Goal: Information Seeking & Learning: Learn about a topic

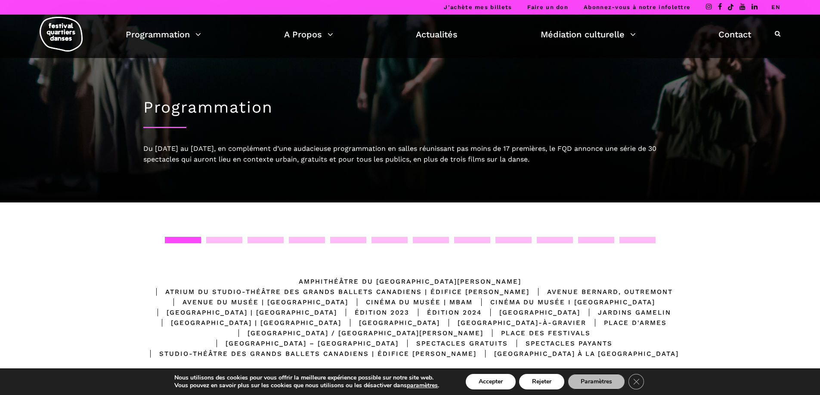
click at [71, 41] on img at bounding box center [61, 34] width 43 height 35
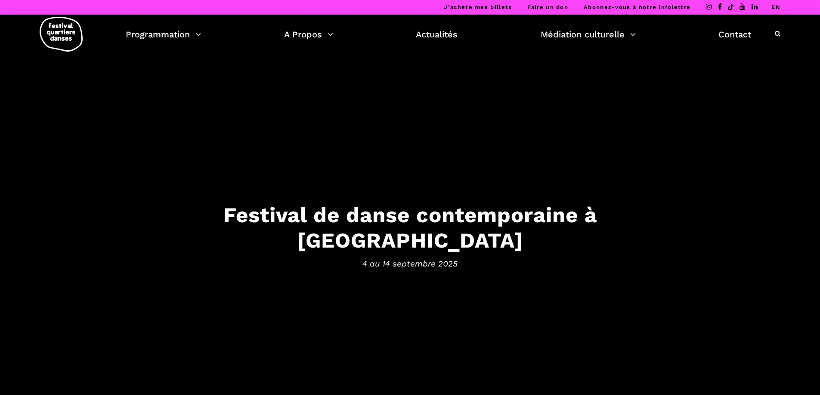
click at [456, 218] on h3 "Festival de danse contemporaine à Montréal" at bounding box center [410, 228] width 534 height 51
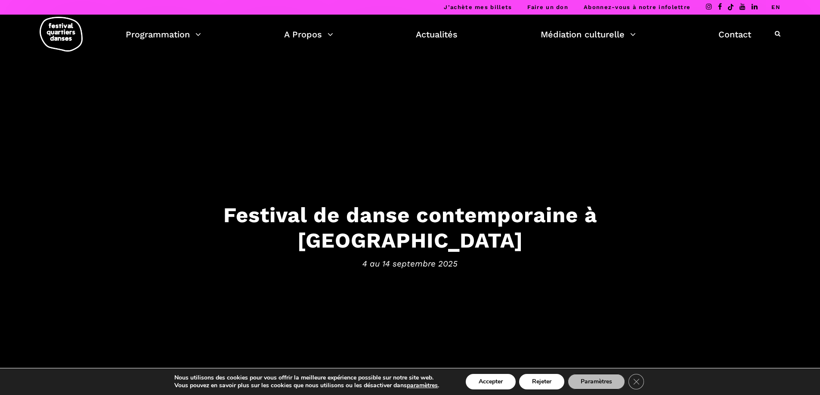
click at [451, 225] on h3 "Festival de danse contemporaine à Montréal" at bounding box center [410, 228] width 534 height 51
click at [379, 257] on span "4 au 14 septembre 2025" at bounding box center [410, 263] width 534 height 13
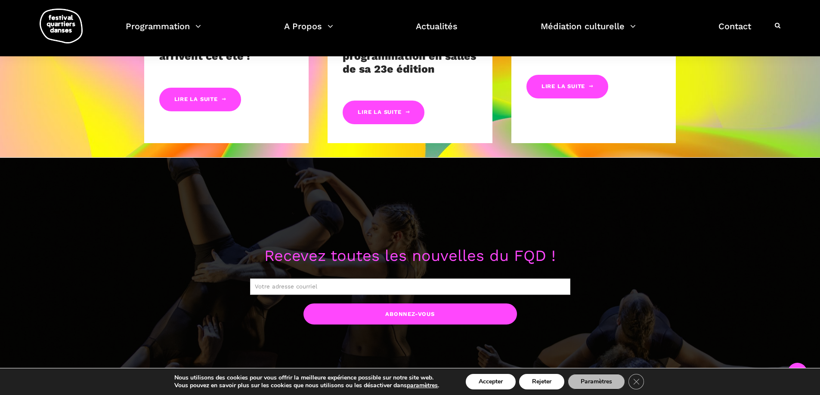
scroll to position [645, 0]
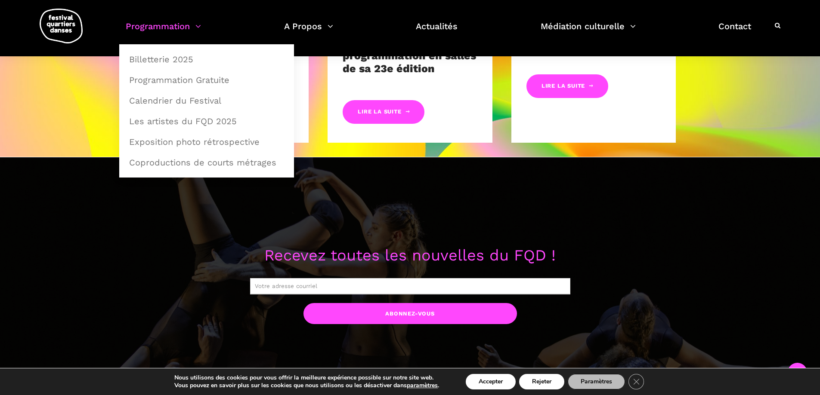
click at [185, 25] on link "Programmation" at bounding box center [163, 31] width 75 height 25
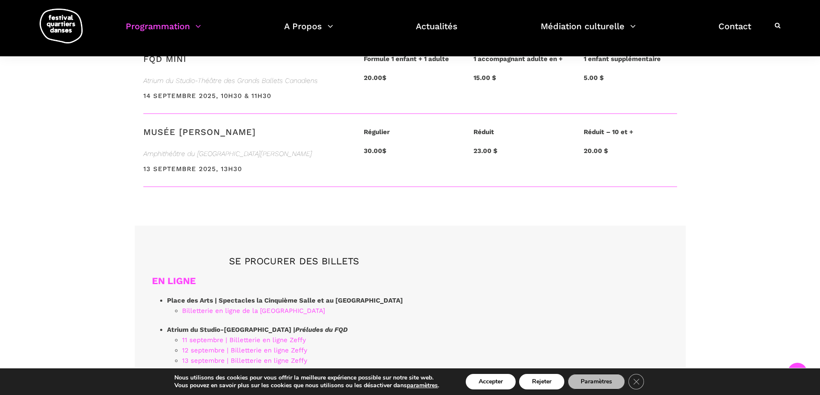
scroll to position [2152, 0]
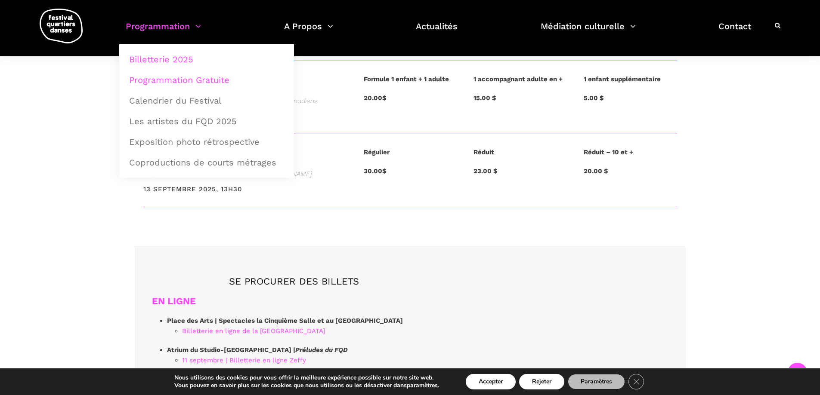
click at [170, 83] on link "Programmation Gratuite" at bounding box center [206, 80] width 165 height 20
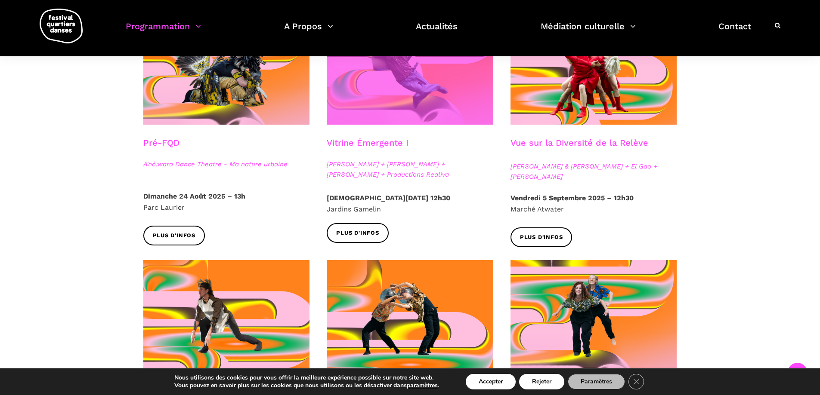
scroll to position [258, 0]
click at [365, 104] on span at bounding box center [410, 68] width 167 height 111
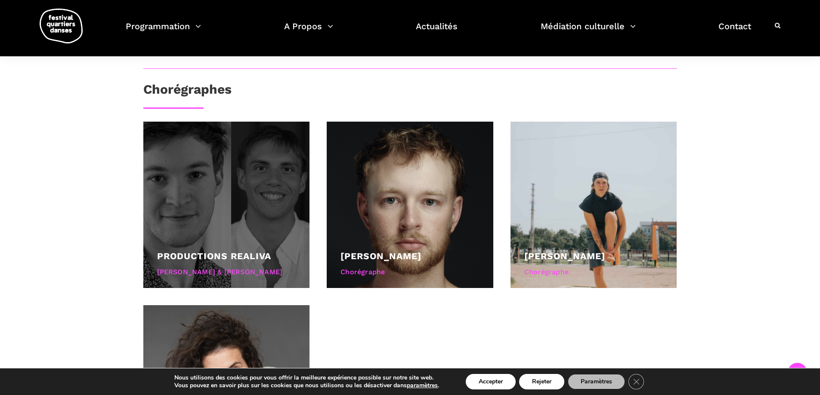
scroll to position [516, 0]
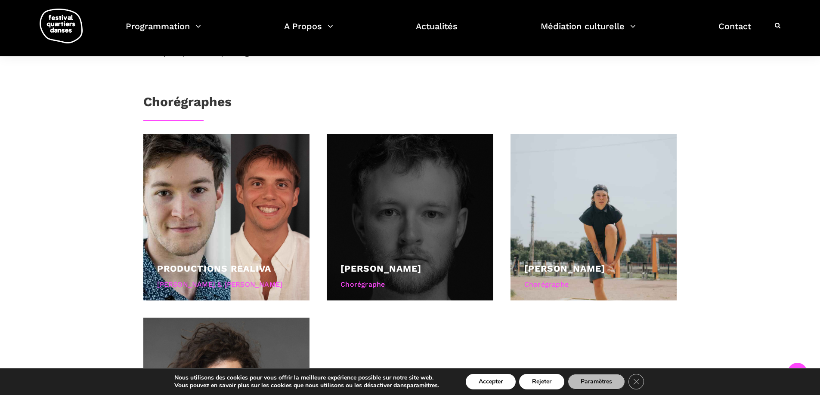
click at [337, 163] on div at bounding box center [410, 217] width 167 height 167
click at [414, 184] on div at bounding box center [410, 217] width 167 height 167
click at [372, 279] on div "Chorégraphe" at bounding box center [409, 284] width 139 height 11
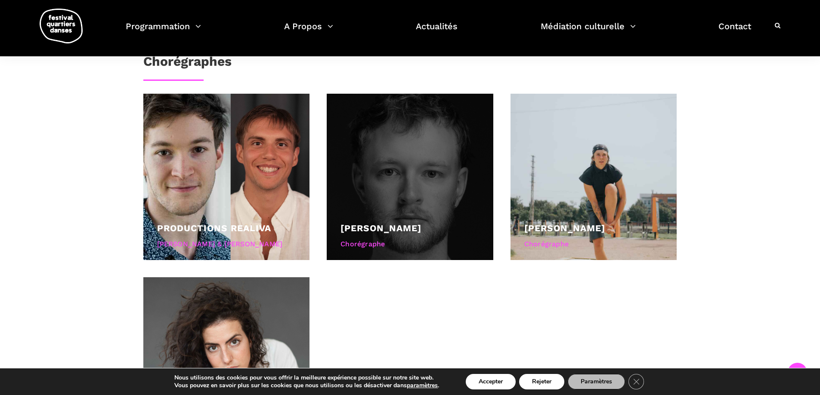
scroll to position [479, 0]
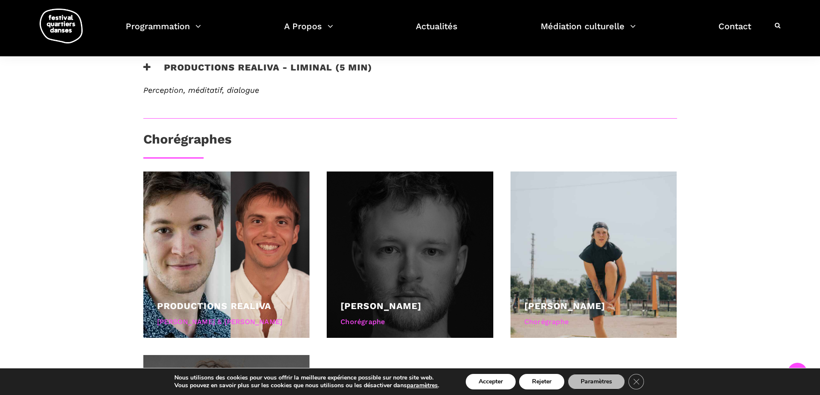
click at [411, 226] on div at bounding box center [410, 255] width 167 height 167
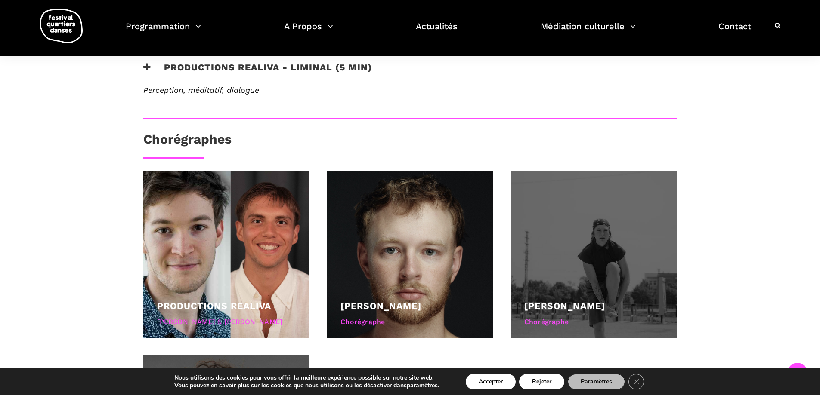
click at [661, 235] on div at bounding box center [593, 255] width 167 height 167
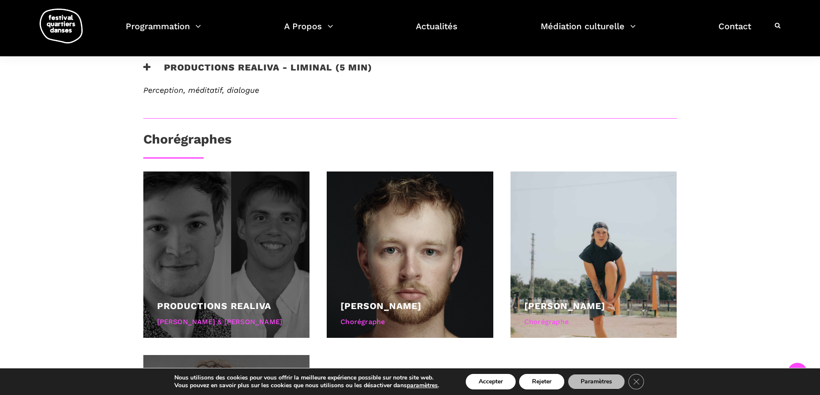
click at [260, 182] on div at bounding box center [226, 255] width 167 height 167
click at [259, 182] on div at bounding box center [226, 255] width 167 height 167
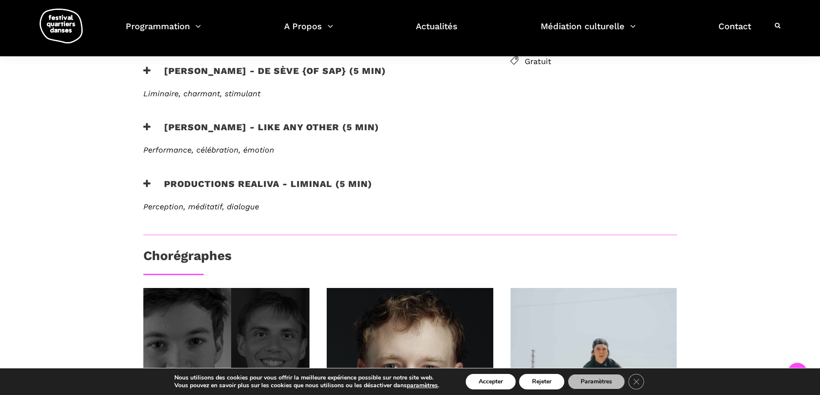
scroll to position [221, 0]
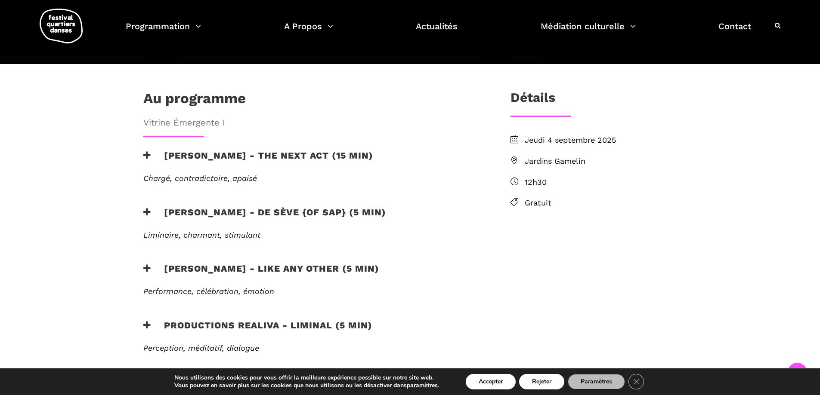
click at [242, 207] on h3 "Lamont - de sève {of sap} (5 min)" at bounding box center [264, 218] width 243 height 22
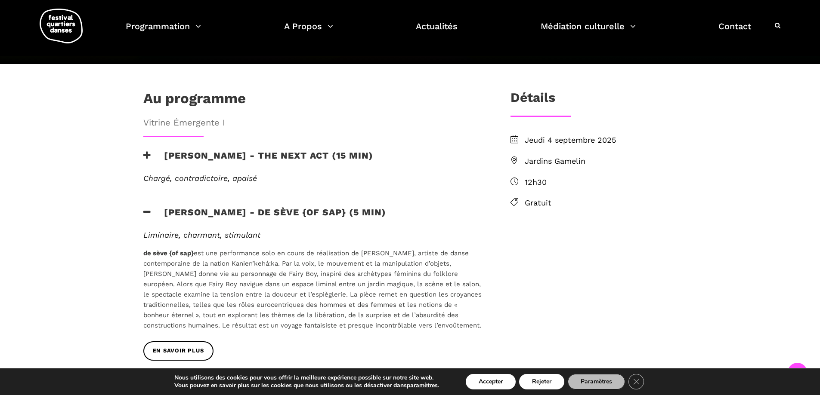
click at [238, 150] on h3 "Jake poloz - the next act (15 min)" at bounding box center [258, 161] width 230 height 22
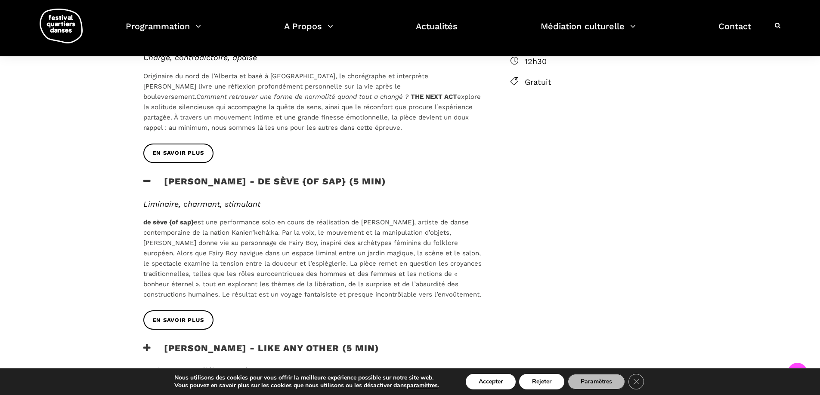
scroll to position [393, 0]
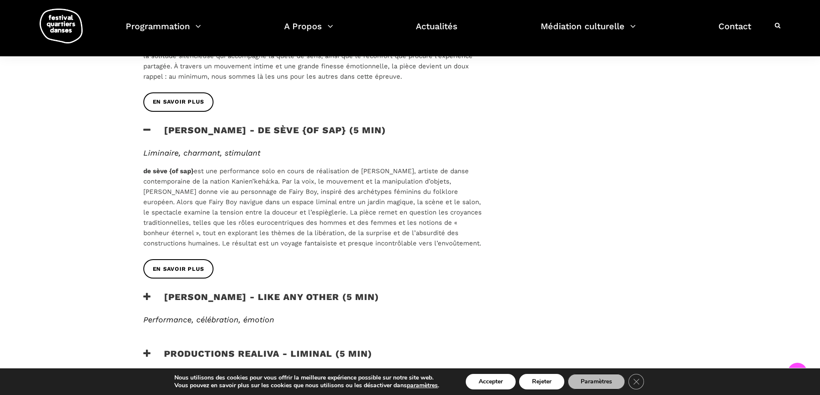
click at [142, 292] on div "Morgane Guillou - Like any other (5 min)" at bounding box center [313, 304] width 356 height 24
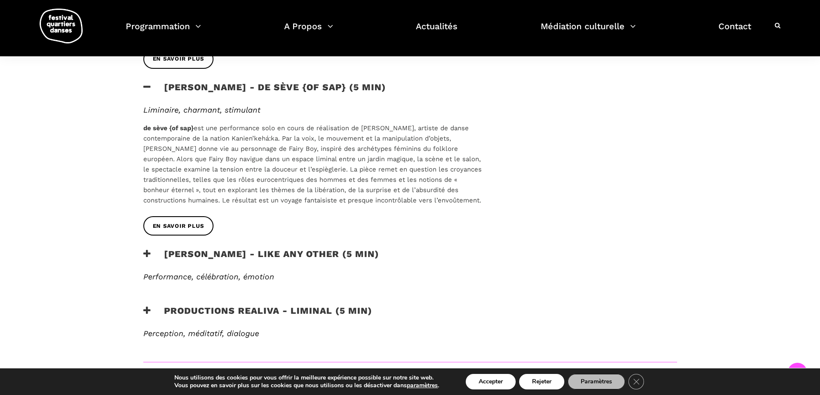
click at [217, 249] on h3 "Morgane Guillou - Like any other (5 min)" at bounding box center [261, 260] width 236 height 22
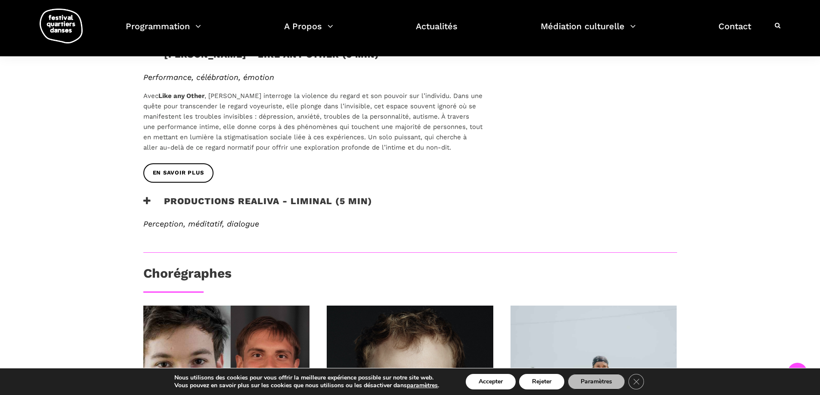
scroll to position [651, 0]
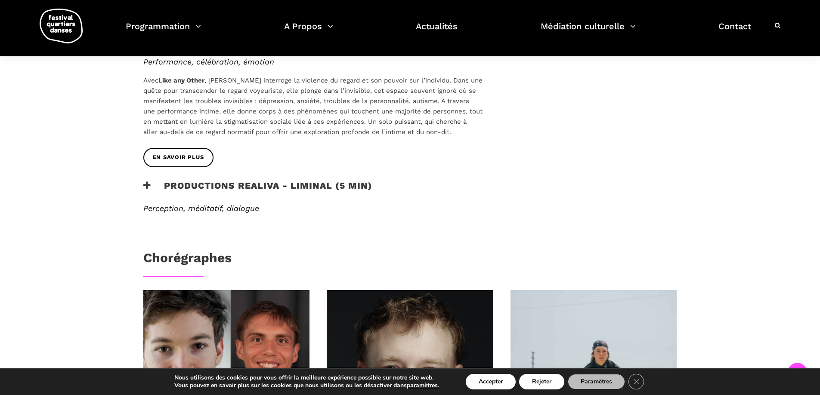
click at [246, 151] on div "EN SAVOIR PLUS" at bounding box center [313, 164] width 356 height 32
click at [232, 180] on h3 "Productions Realiva - Liminal (5 min)" at bounding box center [257, 191] width 229 height 22
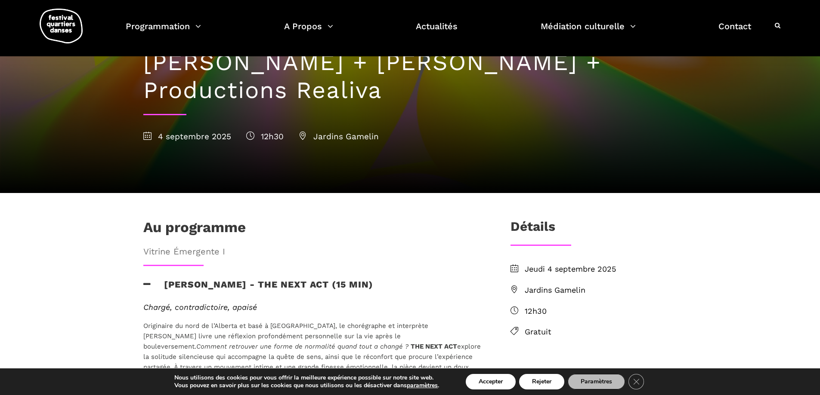
scroll to position [0, 0]
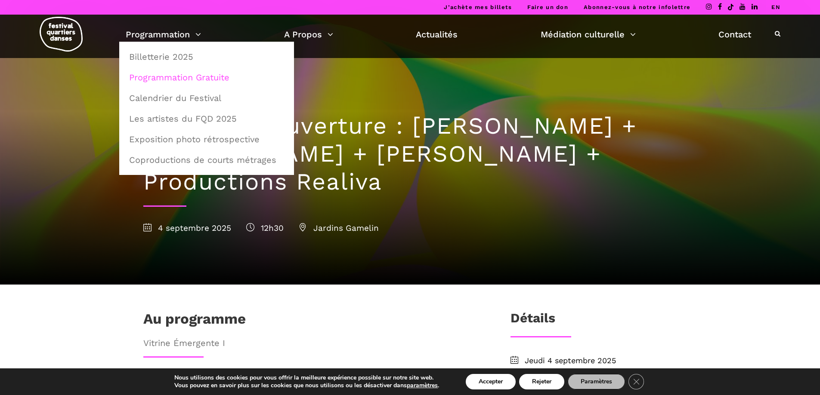
click at [170, 79] on link "Programmation Gratuite" at bounding box center [206, 78] width 165 height 20
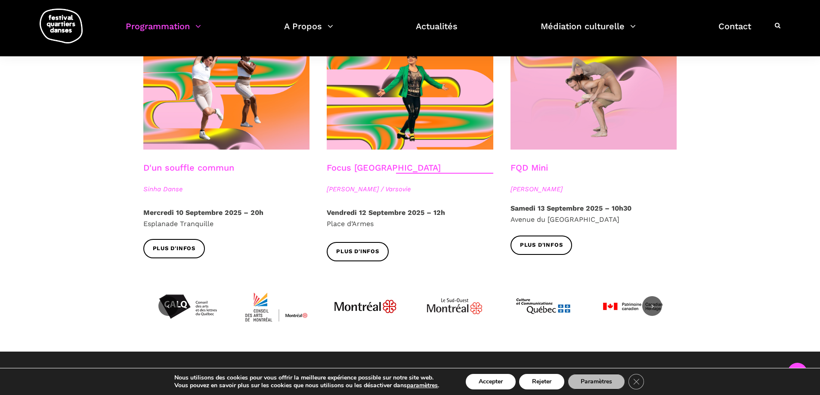
scroll to position [990, 0]
